Goal: Find specific page/section: Find specific page/section

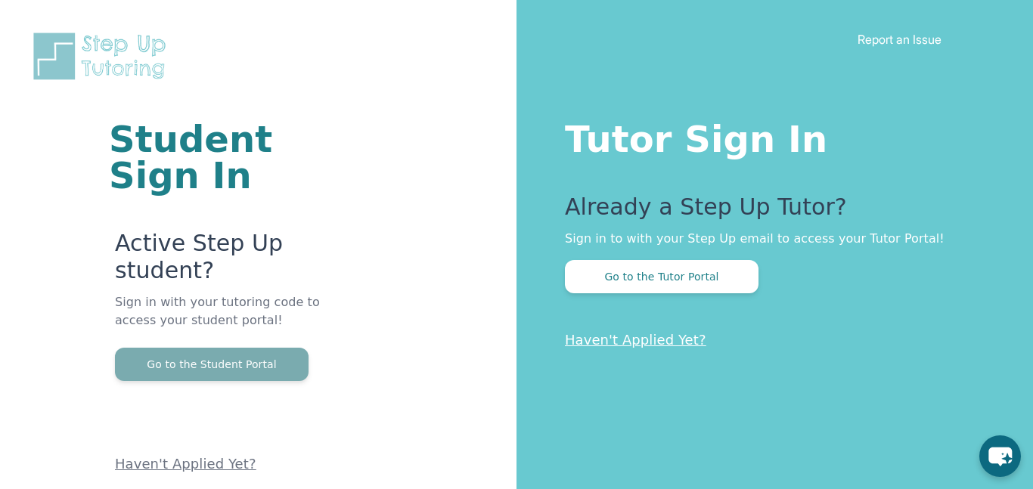
click at [255, 359] on button "Go to the Student Portal" at bounding box center [212, 364] width 194 height 33
click at [209, 370] on button "Go to the Student Portal" at bounding box center [212, 364] width 194 height 33
click at [230, 379] on button "Go to the Student Portal" at bounding box center [212, 364] width 194 height 33
click at [226, 377] on button "Go to the Student Portal" at bounding box center [212, 364] width 194 height 33
